Goal: Contribute content: Add original content to the website for others to see

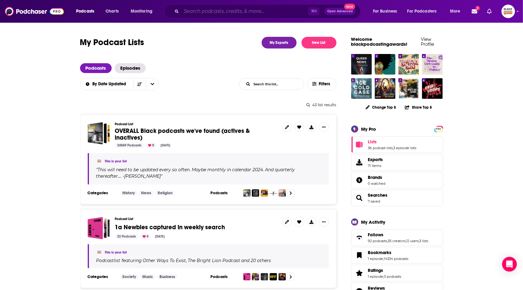
click at [245, 13] on input "Search podcasts, credits, & more..." at bounding box center [244, 11] width 127 height 10
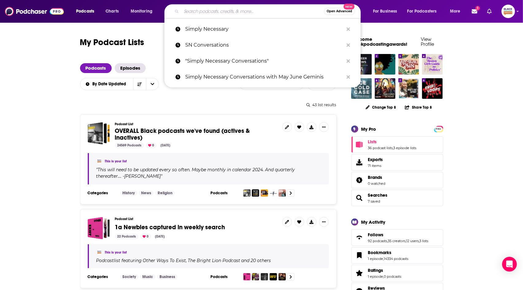
paste input "After Ourz Shop Talk Uncensored"
type input "After Ourz Shop Talk Uncensored"
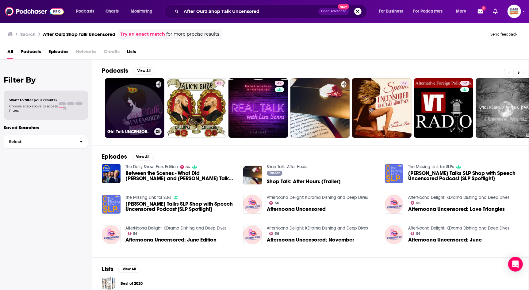
click at [151, 88] on link "Girl Talk UNCENSORED After Dark" at bounding box center [134, 107] width 59 height 59
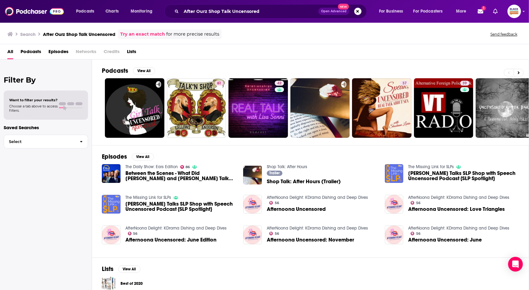
click at [150, 34] on link "Try an exact match" at bounding box center [142, 34] width 45 height 7
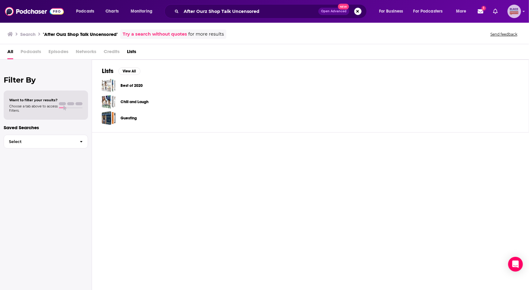
click at [522, 11] on icon "Show profile menu" at bounding box center [524, 11] width 2 height 1
click at [484, 85] on span "Add a Podcast" at bounding box center [489, 87] width 27 height 5
type input ""After Ourz Shop Talk Uncensored""
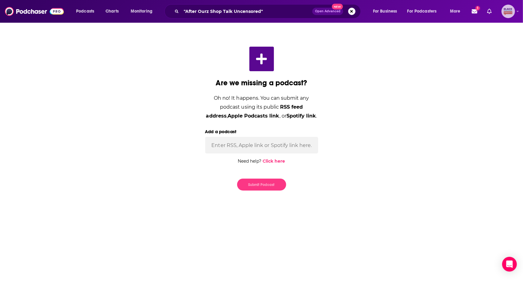
click at [501, 5] on button "Show profile menu" at bounding box center [507, 11] width 13 height 13
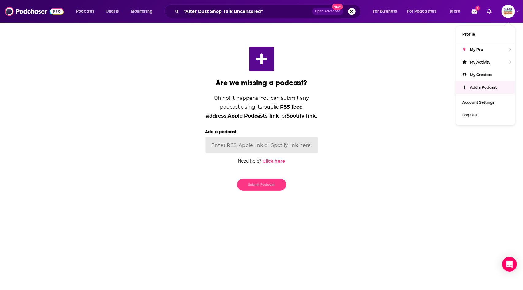
click at [242, 138] on input "Add a podcast" at bounding box center [261, 145] width 113 height 17
click at [241, 144] on input "Add a podcast" at bounding box center [261, 145] width 113 height 17
paste input "[URL][DOMAIN_NAME]"
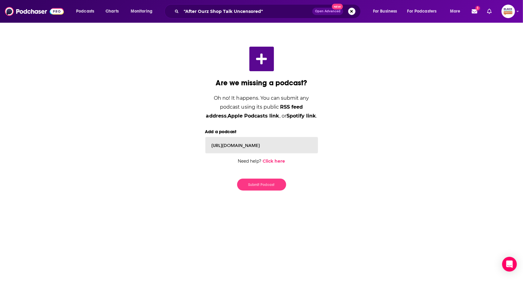
scroll to position [0, 88]
type input "[URL][DOMAIN_NAME]"
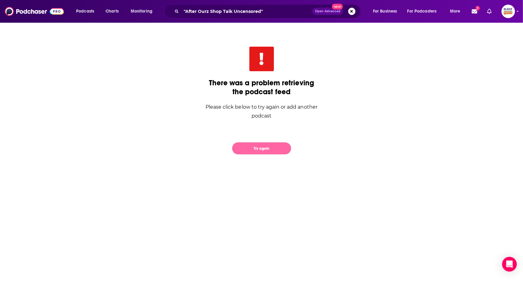
click at [270, 150] on button "Try again" at bounding box center [261, 148] width 59 height 12
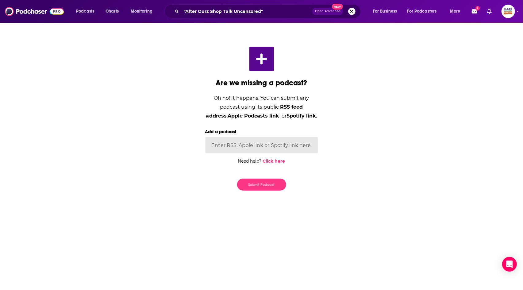
click at [273, 150] on input "Add a podcast" at bounding box center [261, 145] width 113 height 17
paste input "[URL][DOMAIN_NAME]"
type input "[URL][DOMAIN_NAME]"
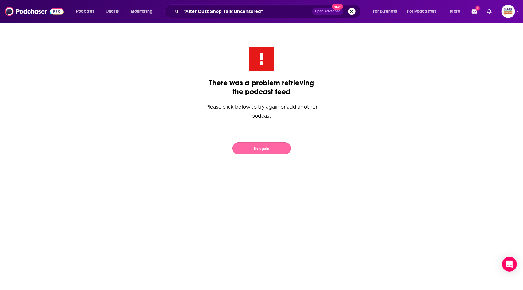
click at [263, 147] on button "Try again" at bounding box center [261, 148] width 59 height 12
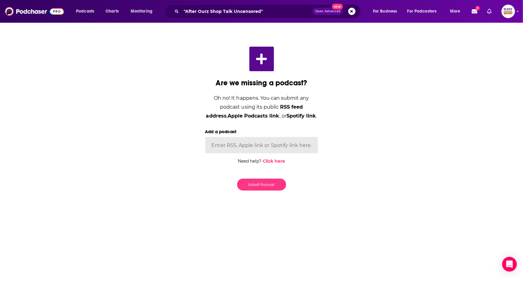
click at [245, 148] on input "Add a podcast" at bounding box center [261, 145] width 113 height 17
paste input "[URL][DOMAIN_NAME]"
type input "[URL][DOMAIN_NAME]"
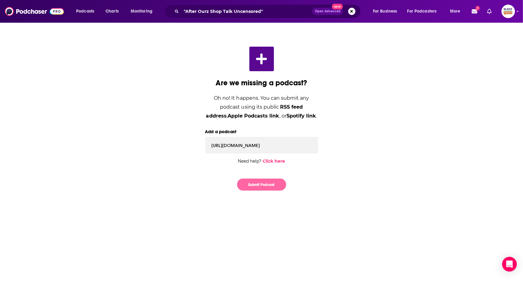
click at [250, 182] on button "Submit Podcast" at bounding box center [261, 184] width 49 height 12
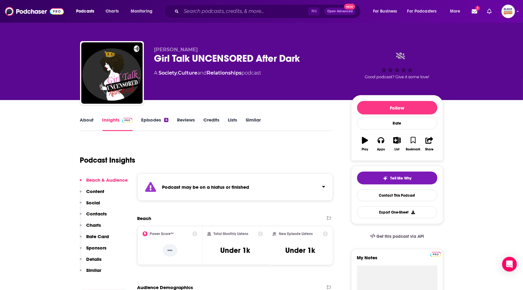
click at [299, 189] on div "Podcast may be on a hiatus or finished" at bounding box center [235, 186] width 196 height 27
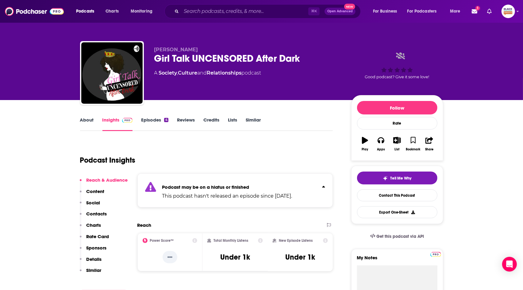
click at [87, 120] on link "About" at bounding box center [87, 124] width 14 height 14
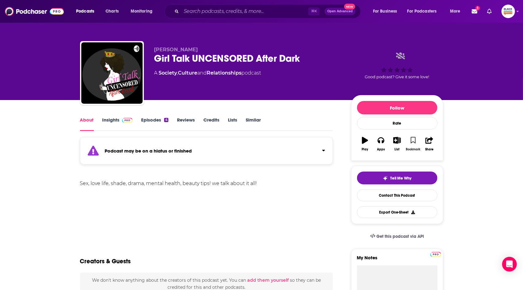
drag, startPoint x: 416, startPoint y: 138, endPoint x: 402, endPoint y: 142, distance: 14.2
click at [414, 138] on button "Bookmark" at bounding box center [413, 144] width 16 height 22
click at [391, 142] on button "List" at bounding box center [397, 144] width 16 height 22
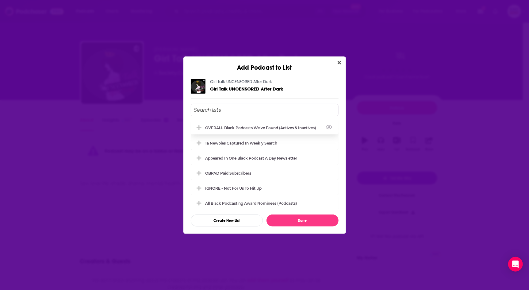
click at [256, 129] on div "OVERALL Black podcasts we've found (actives & inactives)" at bounding box center [262, 127] width 114 height 5
click at [305, 222] on button "Done" at bounding box center [302, 220] width 72 height 12
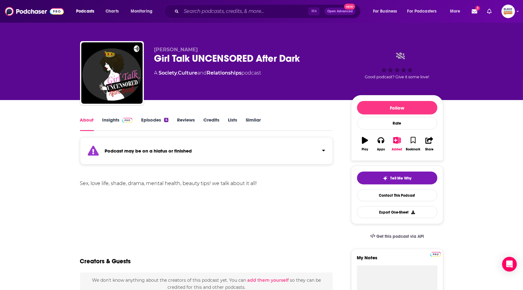
click at [255, 122] on link "Similar" at bounding box center [252, 124] width 15 height 14
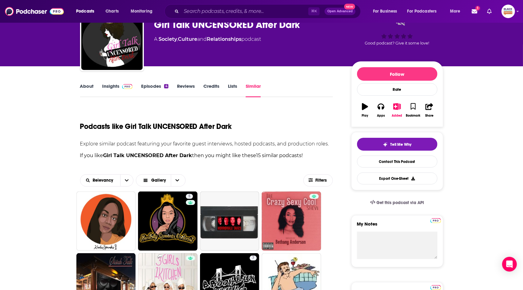
scroll to position [59, 0]
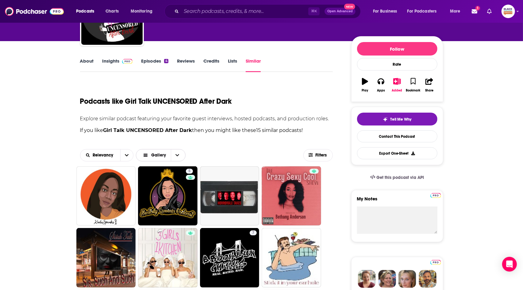
click at [178, 152] on span "Choose View" at bounding box center [177, 155] width 13 height 12
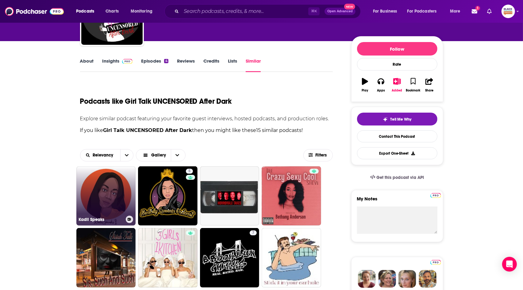
click at [127, 220] on icon at bounding box center [128, 219] width 3 height 3
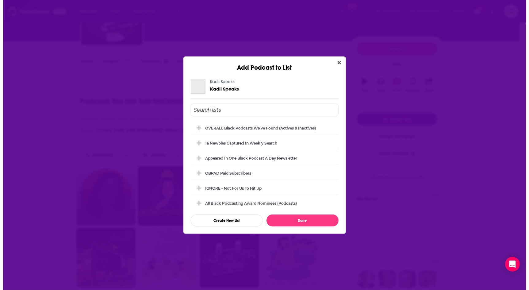
scroll to position [0, 0]
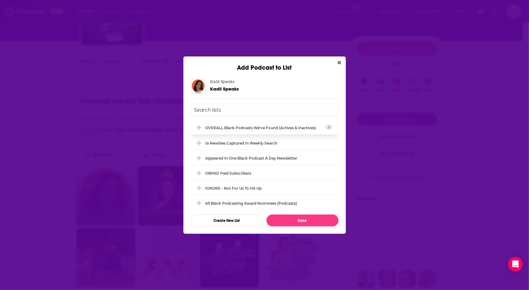
click at [254, 128] on div "OVERALL Black podcasts we've found (actives & inactives)" at bounding box center [262, 127] width 114 height 5
click at [287, 221] on button "Done" at bounding box center [302, 220] width 72 height 12
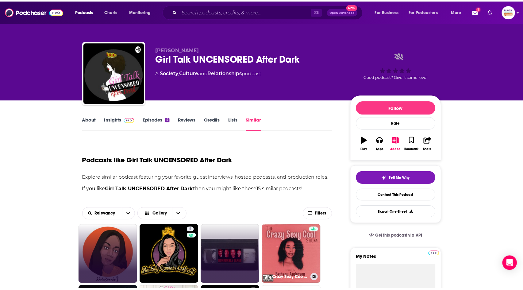
scroll to position [59, 0]
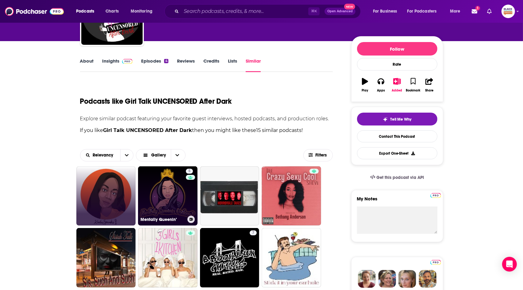
click at [191, 218] on icon at bounding box center [190, 219] width 3 height 3
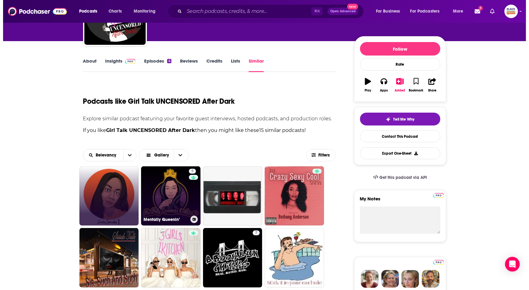
scroll to position [0, 0]
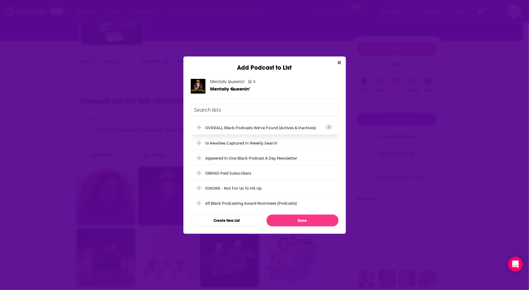
click at [241, 130] on div "OVERALL Black podcasts we've found (actives & inactives)" at bounding box center [265, 127] width 148 height 13
click at [297, 226] on div "Mentally Queenin’ 5 Mentally Queenin’ OVERALL Black podcasts we've found (activ…" at bounding box center [264, 152] width 162 height 162
click at [306, 219] on button "Done" at bounding box center [302, 220] width 72 height 12
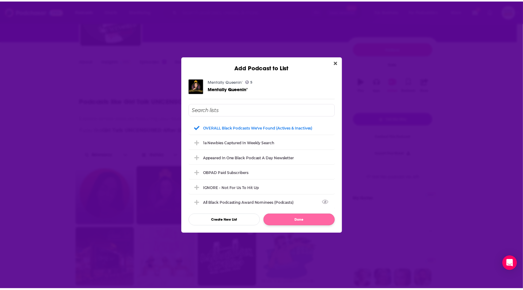
scroll to position [59, 0]
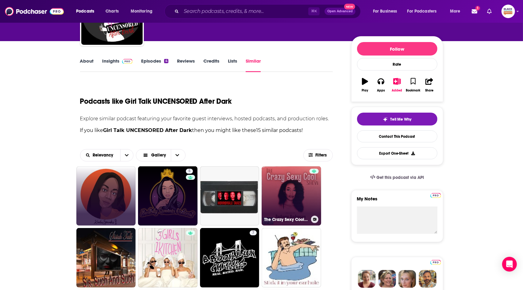
click at [314, 218] on icon at bounding box center [314, 219] width 3 height 3
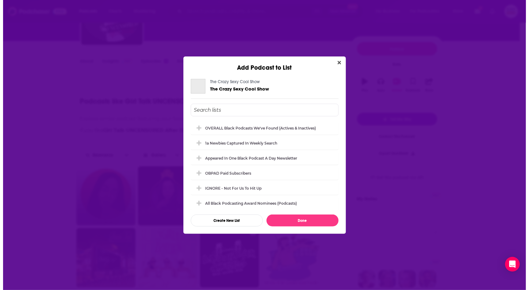
scroll to position [0, 0]
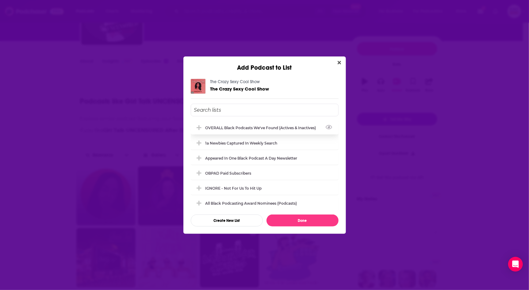
click at [268, 129] on div "OVERALL Black podcasts we've found (actives & inactives)" at bounding box center [262, 127] width 114 height 5
click at [301, 221] on button "Done" at bounding box center [302, 220] width 72 height 12
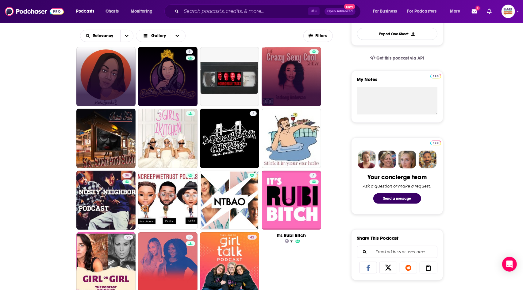
scroll to position [202, 0]
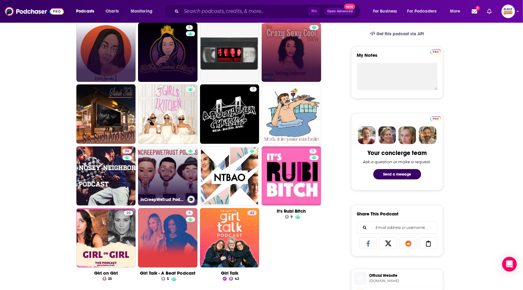
click at [192, 197] on button at bounding box center [190, 199] width 7 height 7
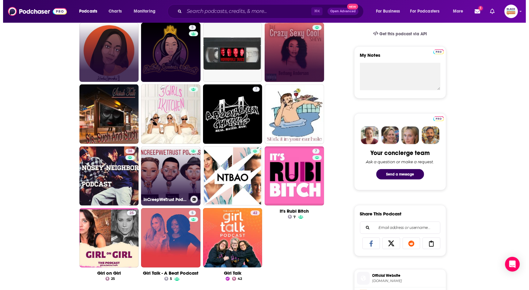
scroll to position [0, 0]
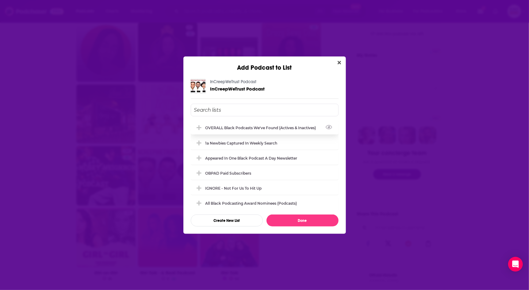
click at [263, 128] on div "OVERALL Black podcasts we've found (actives & inactives)" at bounding box center [262, 127] width 114 height 5
click at [293, 220] on button "Done" at bounding box center [302, 220] width 72 height 12
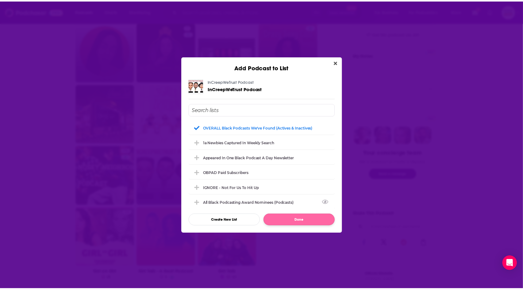
scroll to position [202, 0]
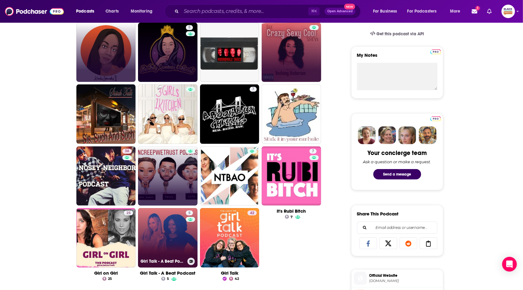
click at [190, 261] on icon at bounding box center [190, 261] width 3 height 3
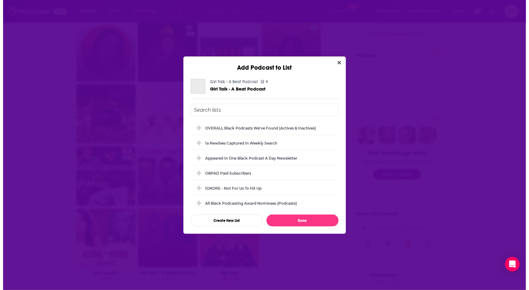
scroll to position [0, 0]
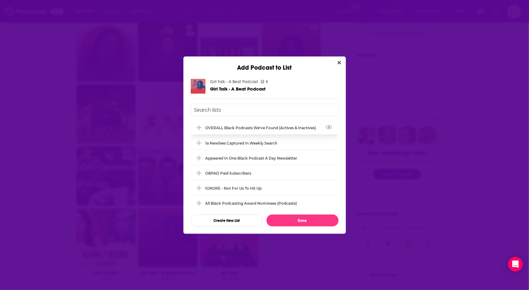
click at [271, 127] on div "OVERALL Black podcasts we've found (actives & inactives)" at bounding box center [262, 127] width 114 height 5
drag, startPoint x: 296, startPoint y: 222, endPoint x: 287, endPoint y: 218, distance: 9.6
click at [296, 222] on button "Done" at bounding box center [302, 220] width 72 height 12
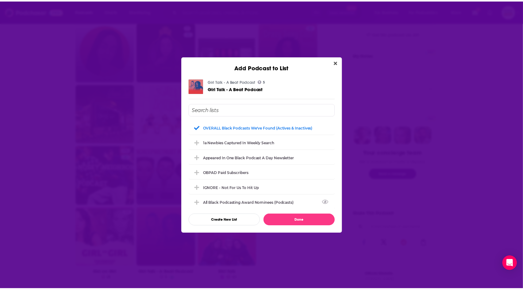
scroll to position [202, 0]
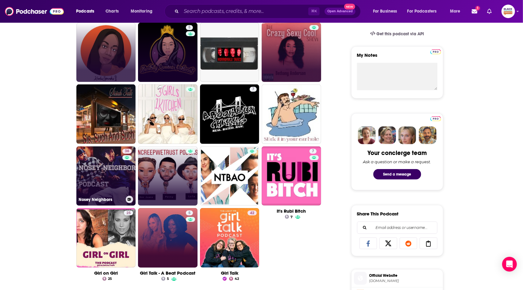
click at [131, 201] on button at bounding box center [129, 199] width 7 height 7
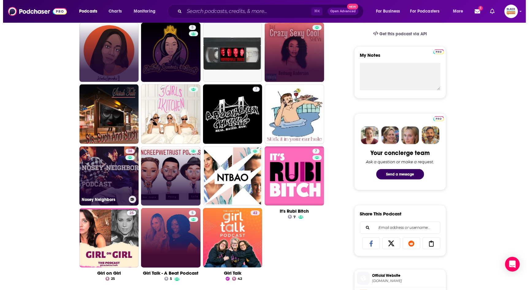
scroll to position [0, 0]
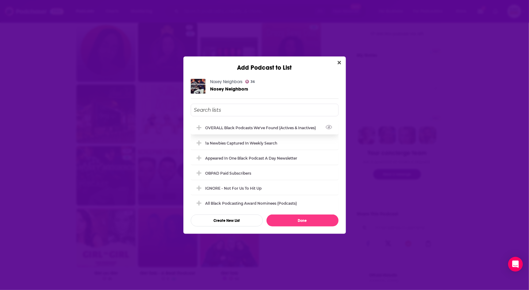
click at [274, 127] on div "OVERALL Black podcasts we've found (actives & inactives)" at bounding box center [262, 127] width 114 height 5
click at [289, 217] on button "Done" at bounding box center [302, 220] width 72 height 12
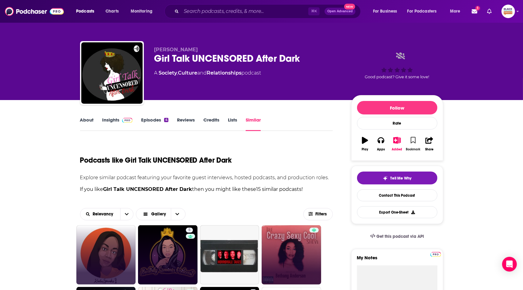
click at [418, 139] on button "Bookmark" at bounding box center [413, 144] width 16 height 22
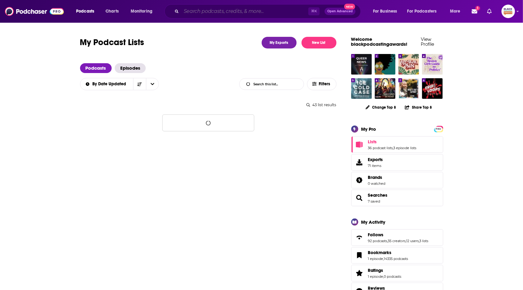
click at [215, 12] on input "Search podcasts, credits, & more..." at bounding box center [244, 11] width 127 height 10
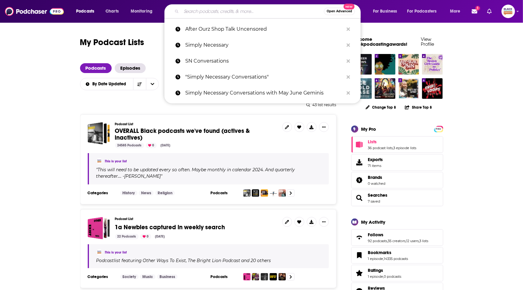
paste input "[URL][DOMAIN_NAME]"
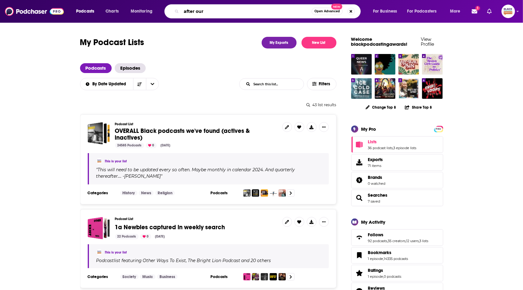
type input "after ourz"
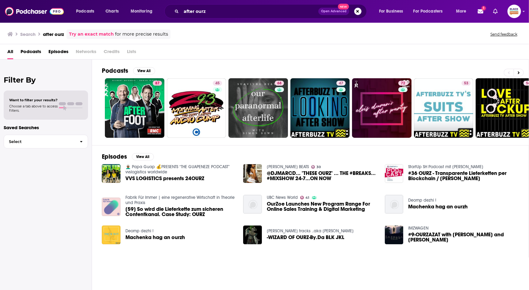
click at [96, 32] on link "Try an exact match" at bounding box center [91, 34] width 45 height 7
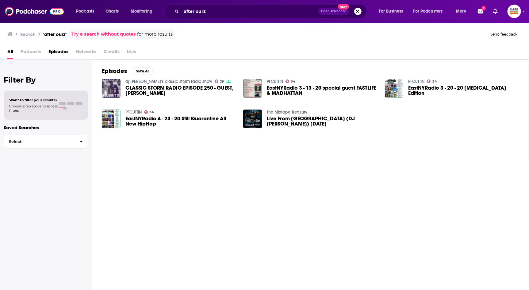
click at [197, 145] on div "Episodes View All dj toshi's classic storm radio show 29 CLASSIC STORM RADIO EP…" at bounding box center [310, 109] width 437 height 101
click at [482, 14] on link "1" at bounding box center [480, 11] width 10 height 10
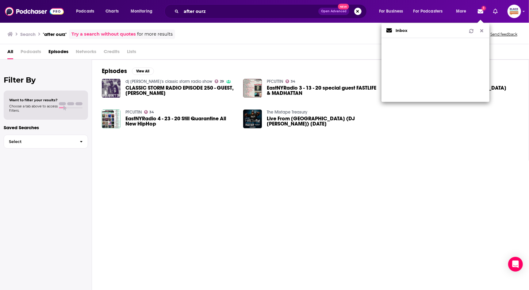
click at [473, 32] on icon "Show notifications dropdown" at bounding box center [471, 31] width 4 height 4
